Goal: Transaction & Acquisition: Purchase product/service

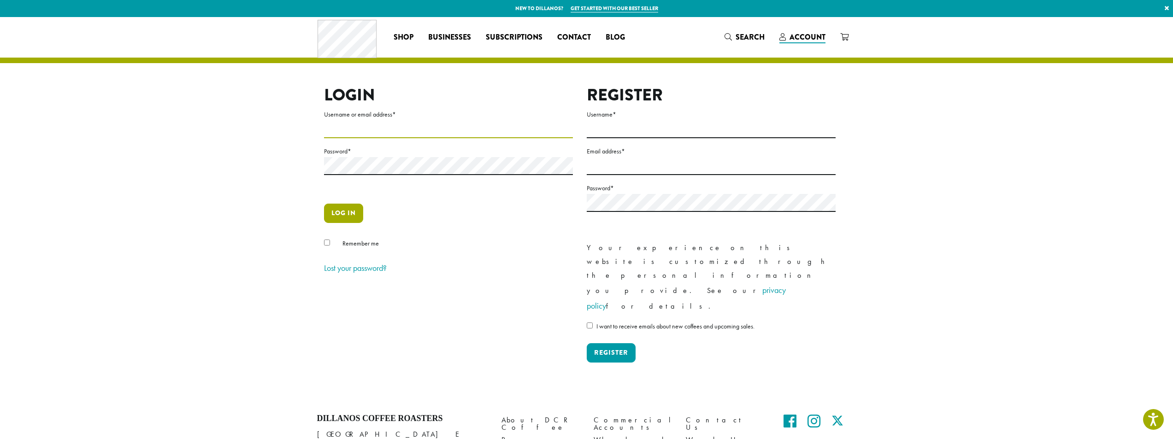
type input "**********"
click at [349, 210] on button "Log in" at bounding box center [343, 213] width 39 height 19
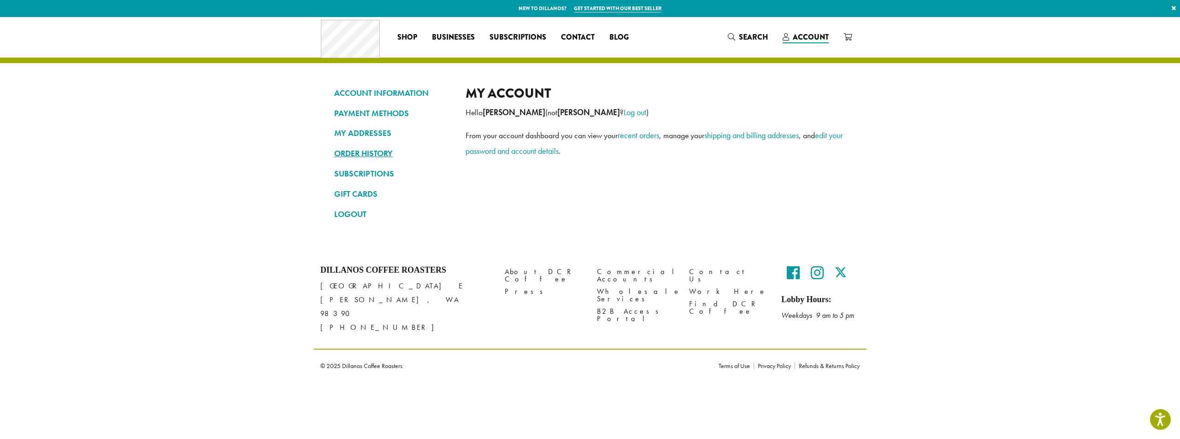
click at [377, 150] on link "ORDER HISTORY" at bounding box center [393, 154] width 118 height 16
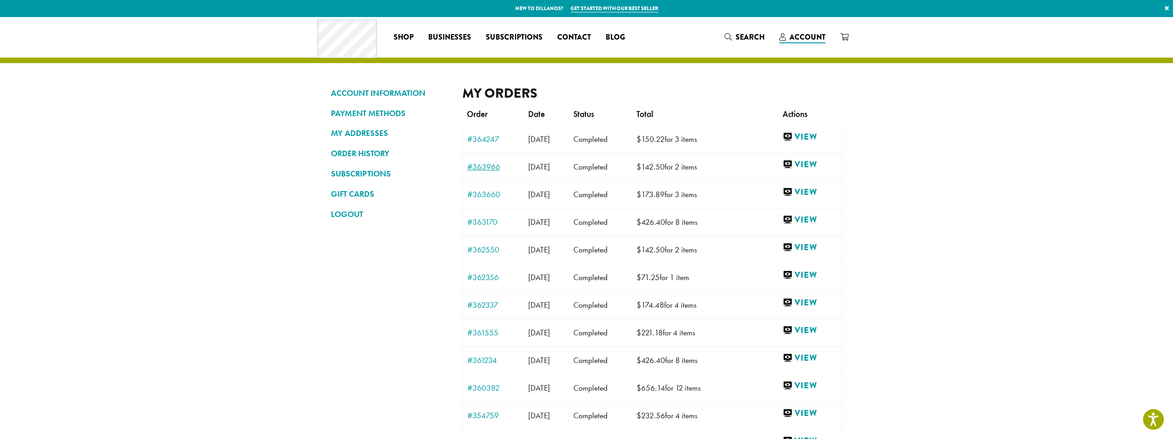
click at [491, 167] on link "#363966" at bounding box center [494, 167] width 52 height 8
click at [487, 225] on link "#363170" at bounding box center [494, 222] width 52 height 8
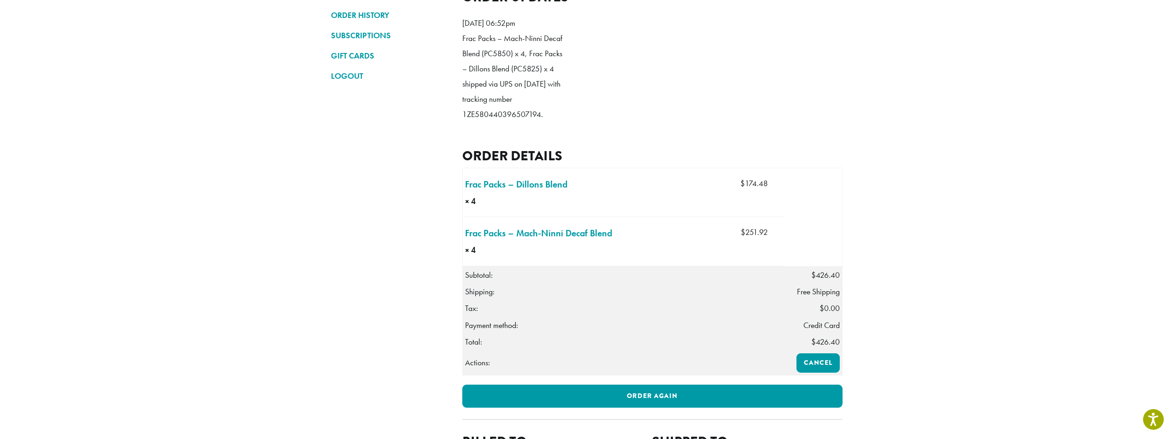
scroll to position [184, 0]
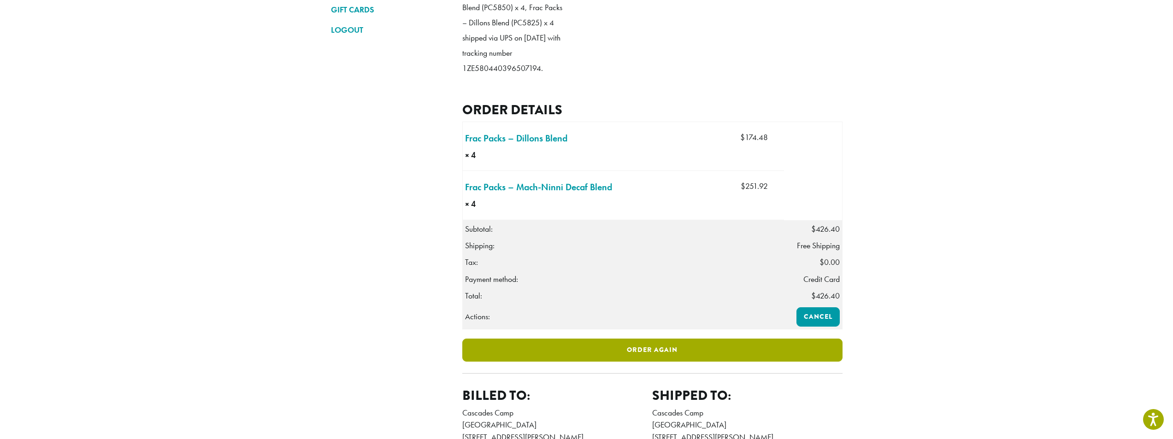
click at [663, 362] on link "Order again" at bounding box center [652, 350] width 380 height 23
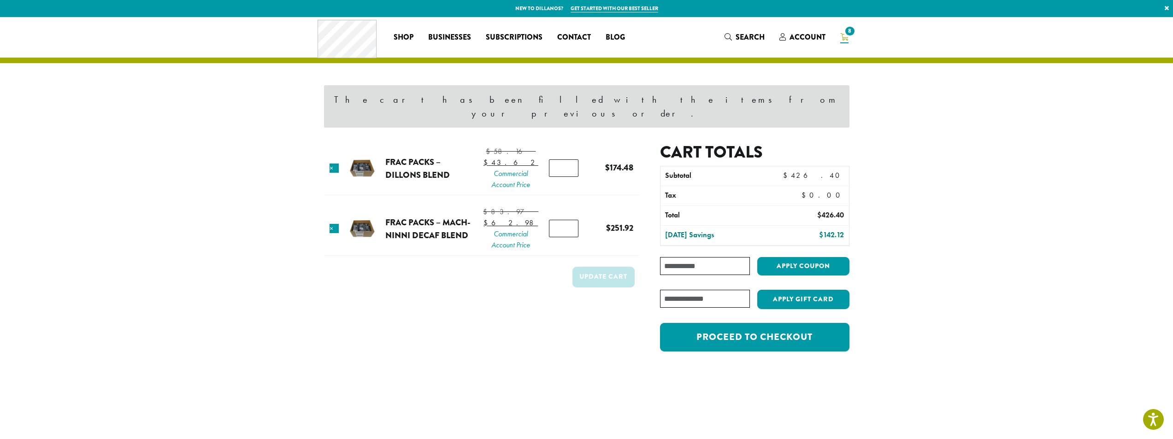
type input "*"
click at [566, 160] on input "*" at bounding box center [564, 169] width 30 height 18
type input "*"
click at [568, 234] on input "*" at bounding box center [564, 229] width 30 height 18
click at [594, 288] on button "Update cart" at bounding box center [604, 277] width 62 height 21
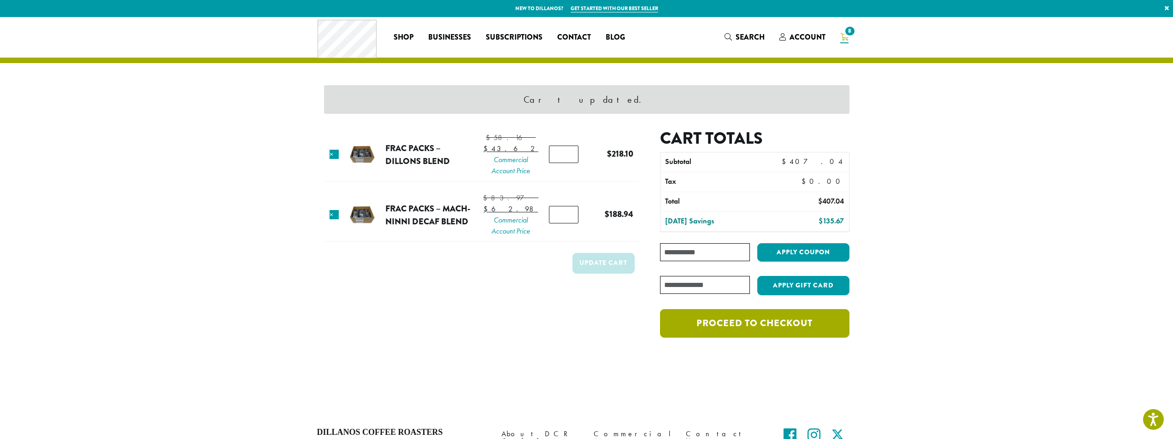
click at [779, 326] on link "Proceed to checkout" at bounding box center [754, 323] width 189 height 29
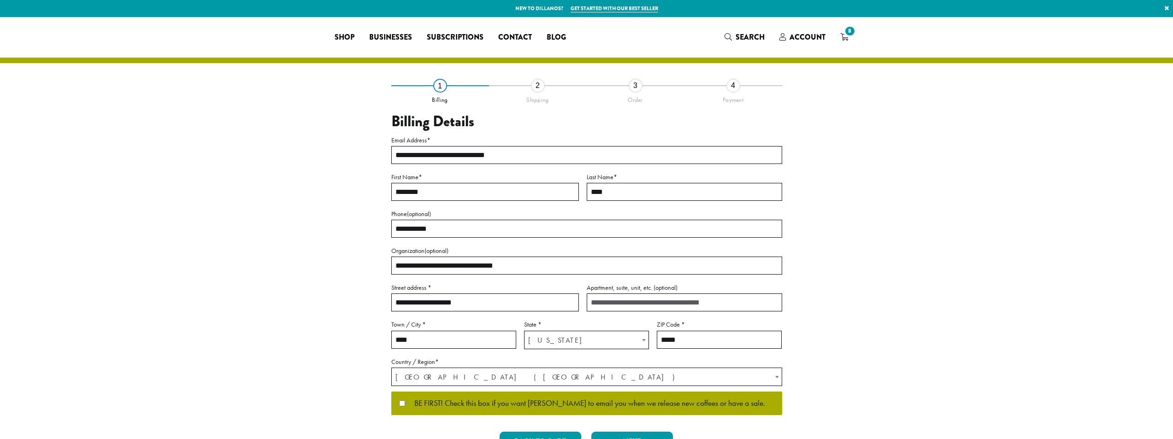
select select "**"
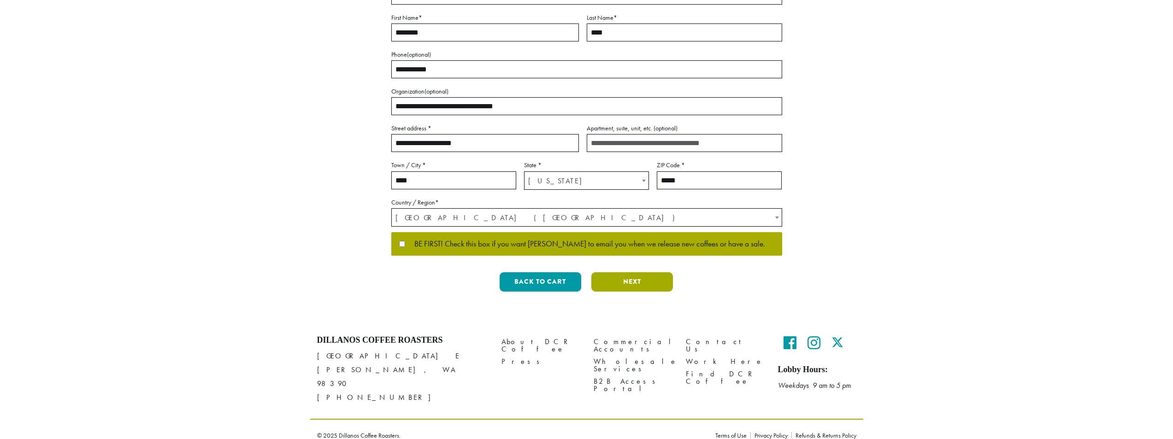
click at [631, 282] on button "Next" at bounding box center [633, 282] width 82 height 19
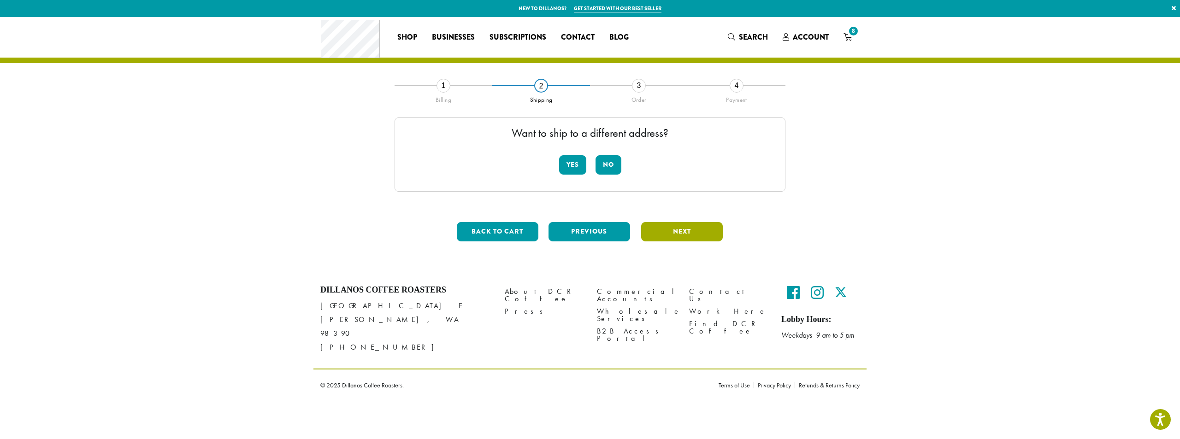
click at [700, 232] on button "Next" at bounding box center [682, 231] width 82 height 19
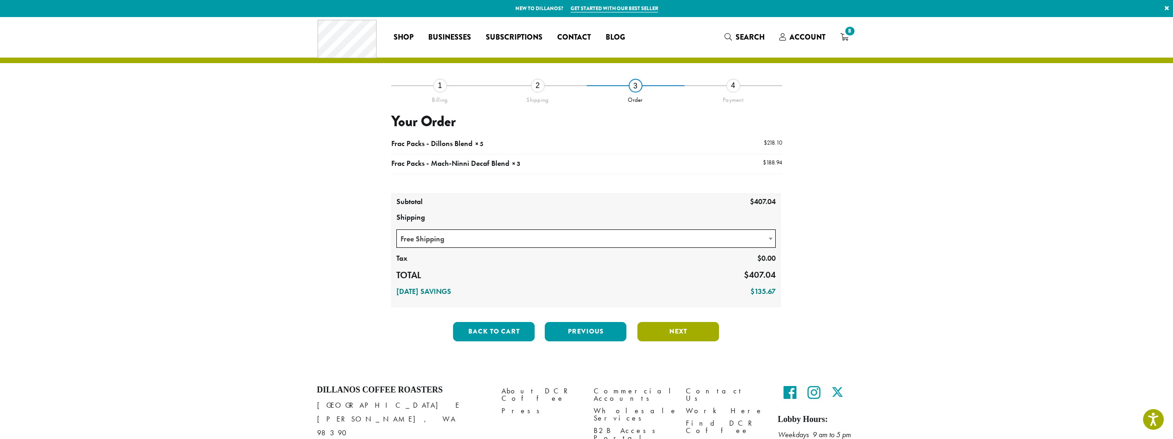
click at [669, 327] on button "Next" at bounding box center [679, 331] width 82 height 19
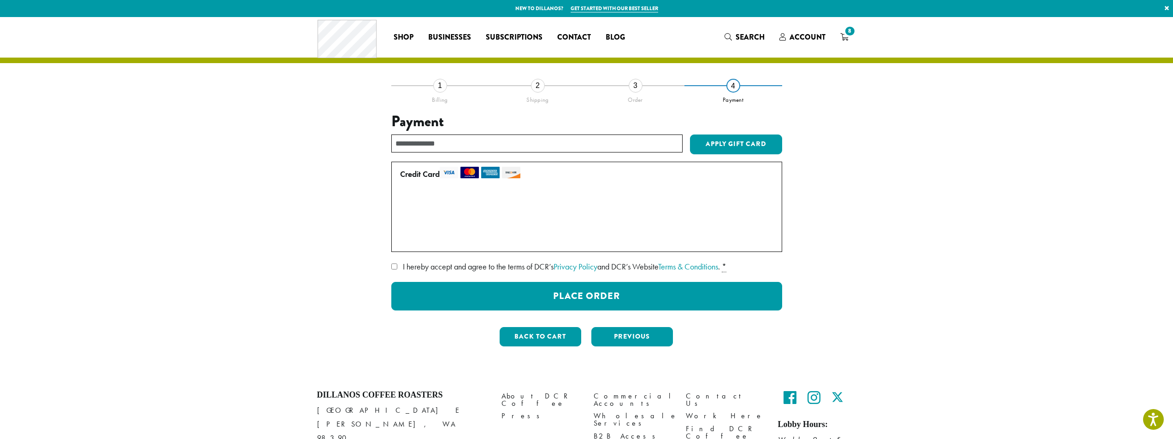
click at [387, 264] on div "**********" at bounding box center [587, 219] width 526 height 269
click at [407, 275] on div "WEBSITE TERMS OF USE OVERVIEW Effective Date/Last Modified: November 12, 2021. …" at bounding box center [586, 285] width 391 height 51
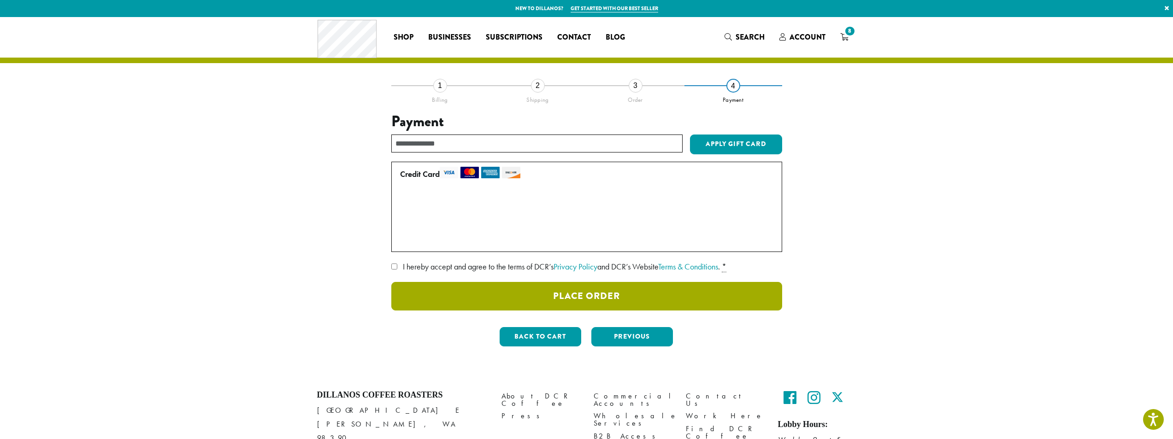
click at [615, 299] on button "Place Order" at bounding box center [586, 296] width 391 height 29
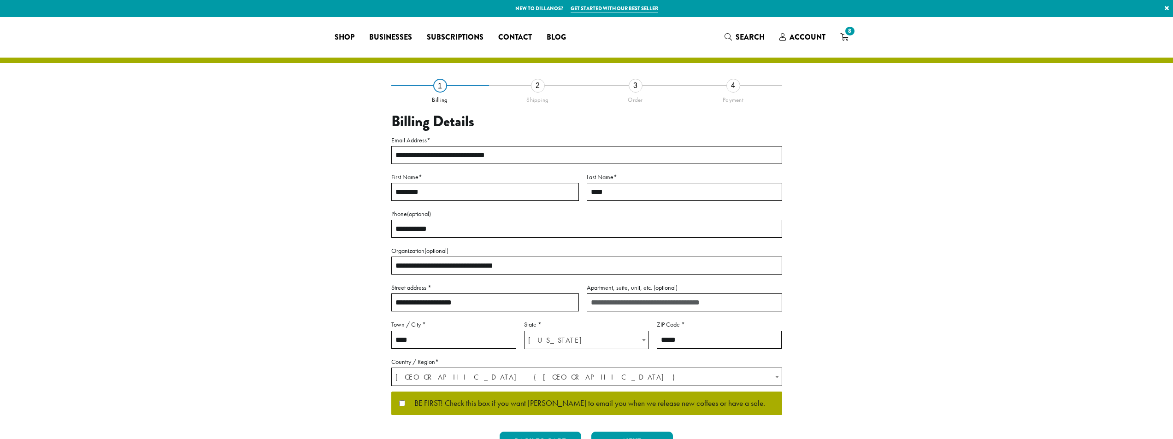
select select "**"
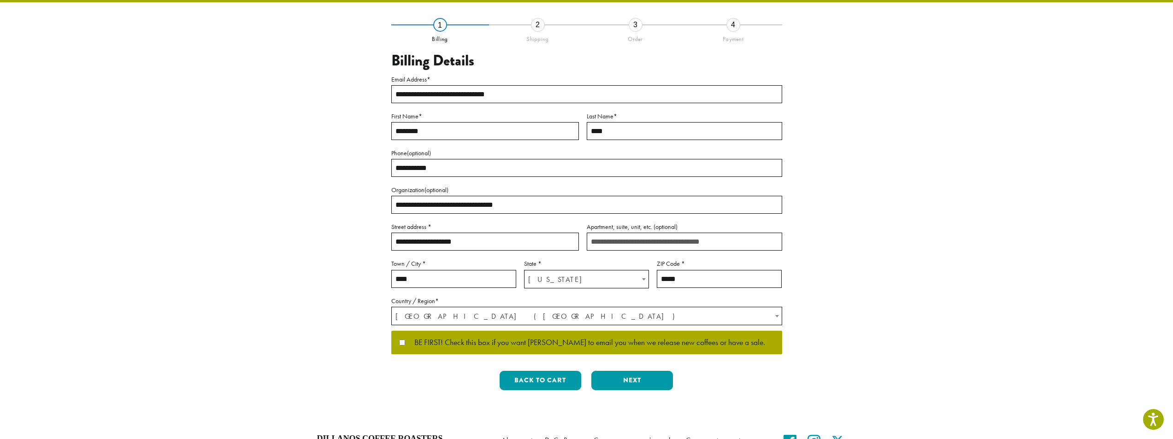
scroll to position [138, 0]
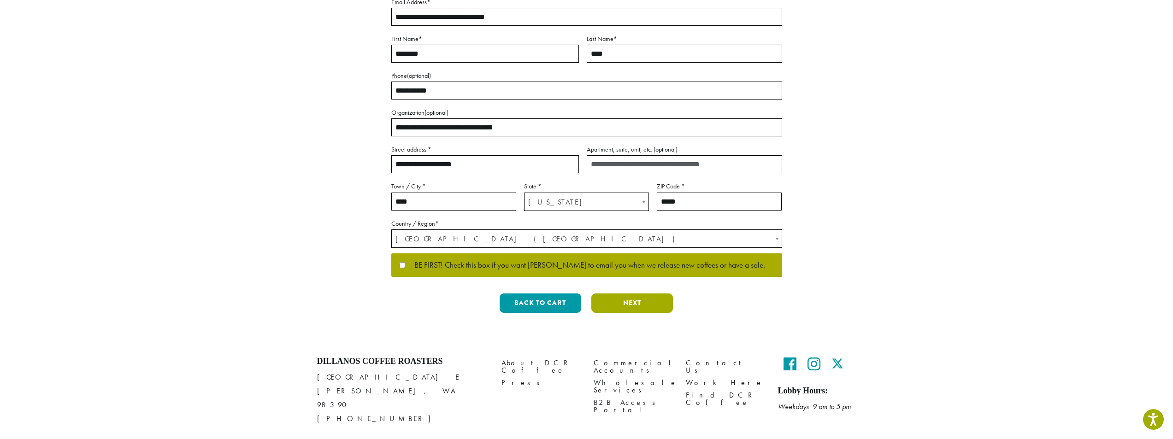
click at [640, 300] on button "Next" at bounding box center [633, 303] width 82 height 19
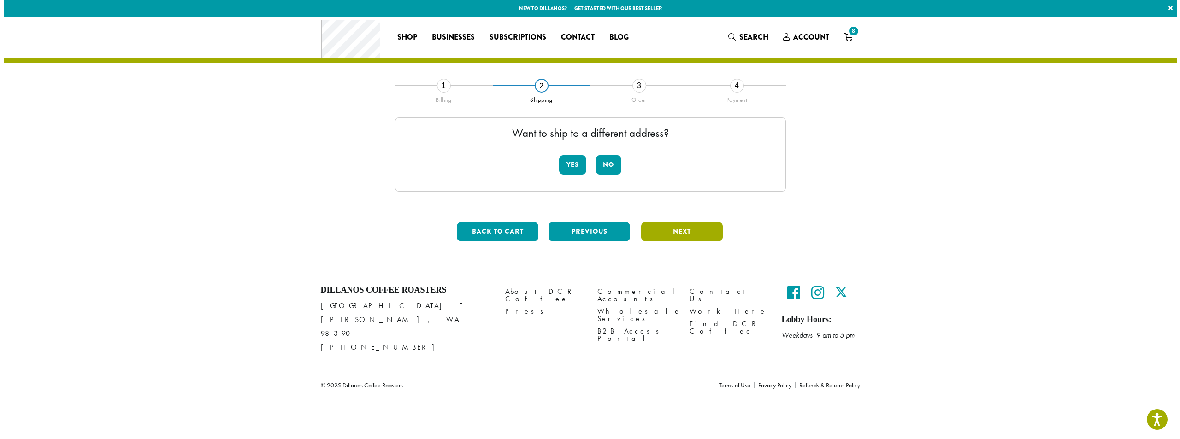
scroll to position [0, 0]
click at [676, 226] on button "Next" at bounding box center [682, 231] width 82 height 19
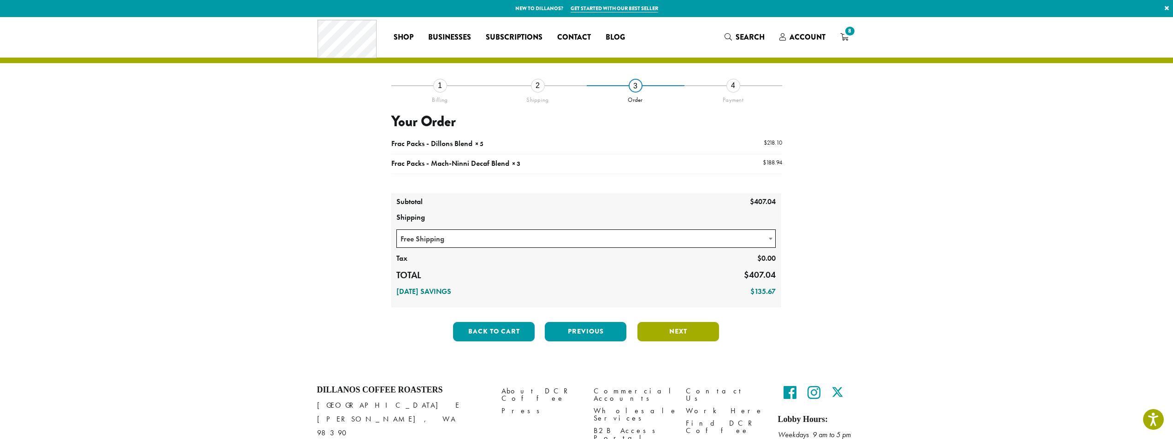
click at [686, 337] on button "Next" at bounding box center [679, 331] width 82 height 19
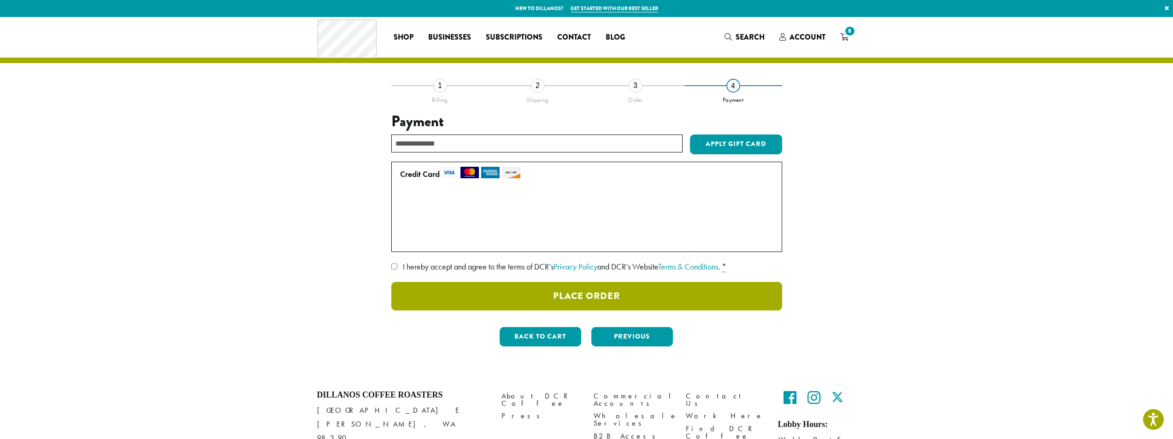
click at [446, 290] on button "Place Order" at bounding box center [586, 296] width 391 height 29
